Goal: Find specific page/section: Find specific page/section

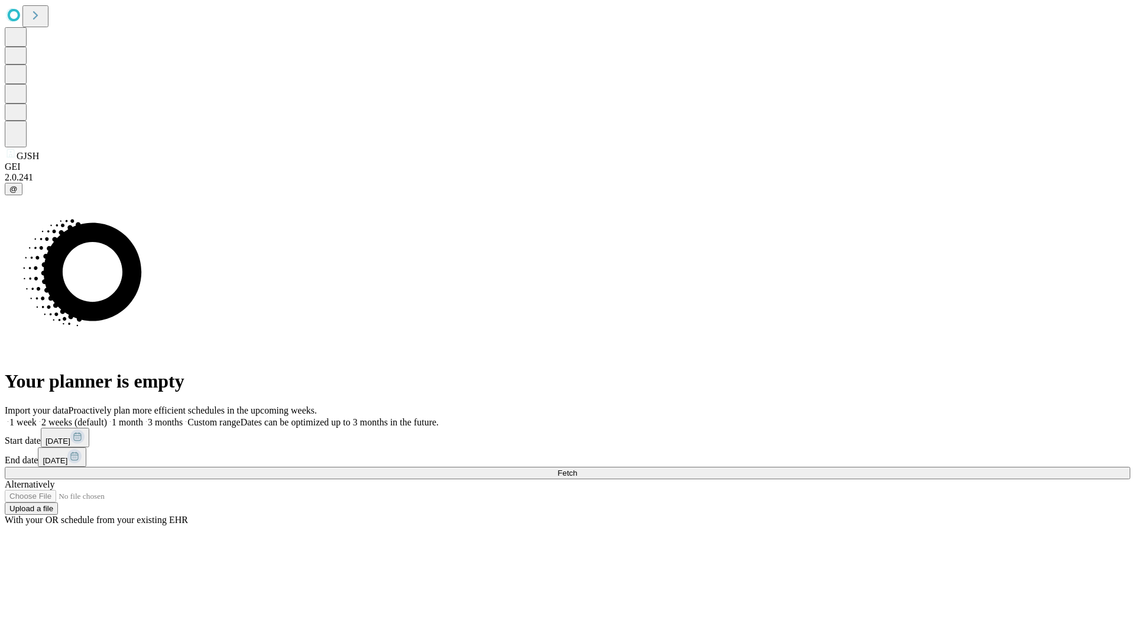
click at [577, 468] on span "Fetch" at bounding box center [568, 472] width 20 height 9
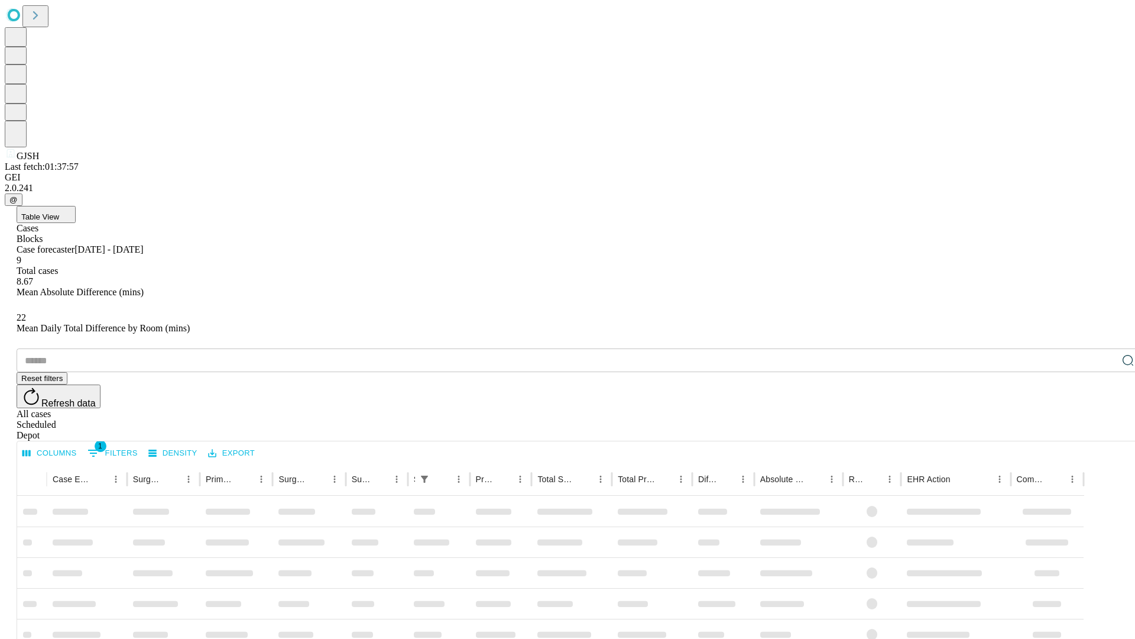
click at [59, 212] on span "Table View" at bounding box center [40, 216] width 38 height 9
